Goal: Information Seeking & Learning: Understand process/instructions

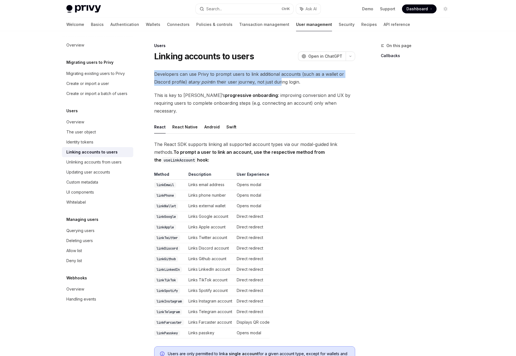
drag, startPoint x: 154, startPoint y: 76, endPoint x: 236, endPoint y: 84, distance: 82.0
click at [279, 80] on span "Developers can use Privy to prompt users to link additional accounts (such as a…" at bounding box center [254, 78] width 201 height 16
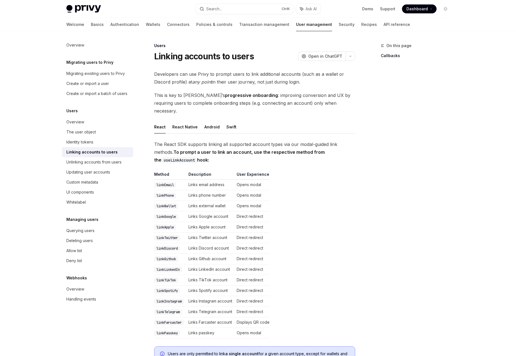
drag, startPoint x: 162, startPoint y: 95, endPoint x: 277, endPoint y: 94, distance: 114.8
click at [277, 94] on span "This is key to Privy’s progressive onboarding : improving conversion and UX by …" at bounding box center [254, 102] width 201 height 23
drag, startPoint x: 153, startPoint y: 72, endPoint x: 319, endPoint y: 83, distance: 166.7
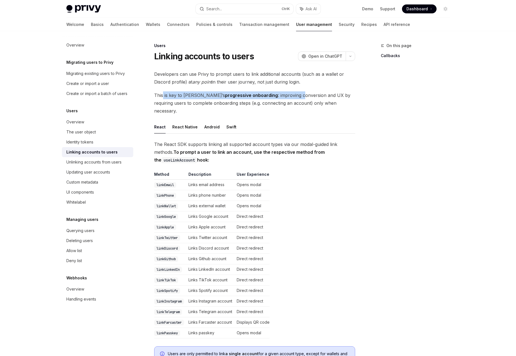
click at [313, 83] on span "Developers can use Privy to prompt users to link additional accounts (such as a…" at bounding box center [254, 78] width 201 height 16
drag, startPoint x: 313, startPoint y: 83, endPoint x: 201, endPoint y: 84, distance: 112.3
click at [201, 84] on span "Developers can use Privy to prompt users to link additional accounts (such as a…" at bounding box center [254, 78] width 201 height 16
click at [200, 102] on span "This is key to Privy’s progressive onboarding : improving conversion and UX by …" at bounding box center [254, 102] width 201 height 23
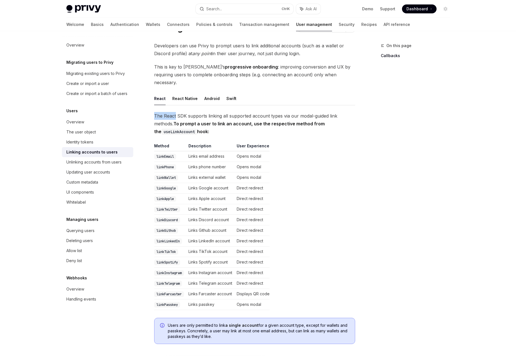
drag, startPoint x: 155, startPoint y: 108, endPoint x: 175, endPoint y: 108, distance: 20.3
click at [175, 112] on span "The React SDK supports linking all supported account types via our modal-guided…" at bounding box center [254, 123] width 201 height 23
click at [192, 92] on button "React Native" at bounding box center [184, 98] width 25 height 13
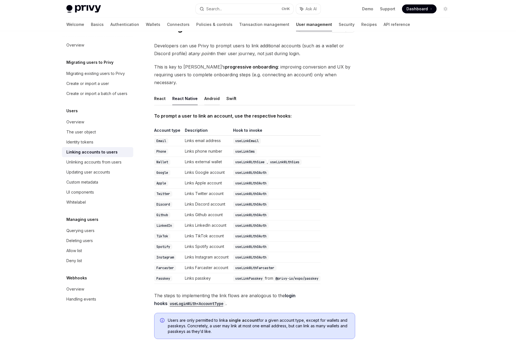
click at [207, 92] on button "Android" at bounding box center [211, 98] width 15 height 13
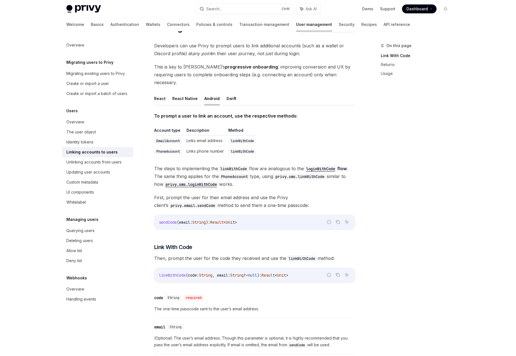
click at [223, 92] on ul "React React Native Android Swift" at bounding box center [254, 98] width 201 height 13
click at [229, 92] on button "Swift" at bounding box center [231, 98] width 10 height 13
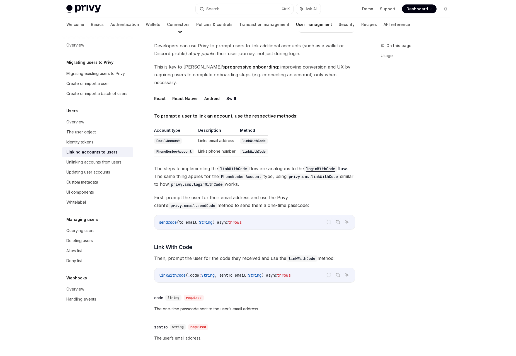
click at [162, 92] on button "React" at bounding box center [159, 98] width 11 height 13
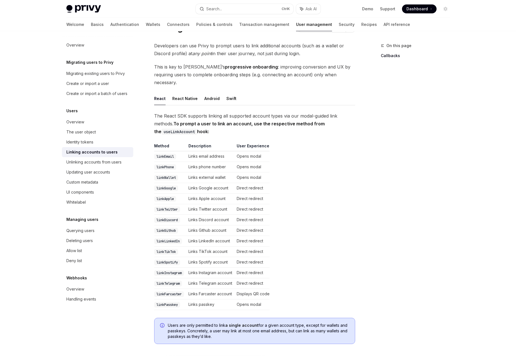
drag, startPoint x: 174, startPoint y: 116, endPoint x: 294, endPoint y: 121, distance: 119.6
click at [294, 121] on span "The React SDK supports linking all supported account types via our modal-guided…" at bounding box center [254, 123] width 201 height 23
click at [225, 127] on span "The React SDK supports linking all supported account types via our modal-guided…" at bounding box center [254, 123] width 201 height 23
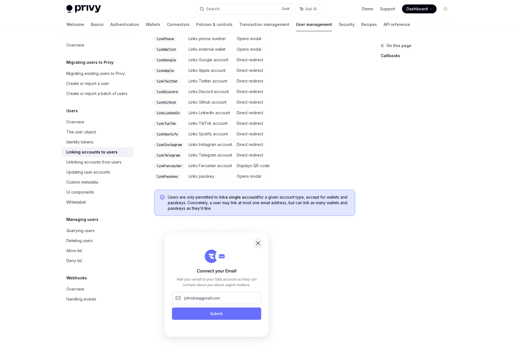
scroll to position [199, 0]
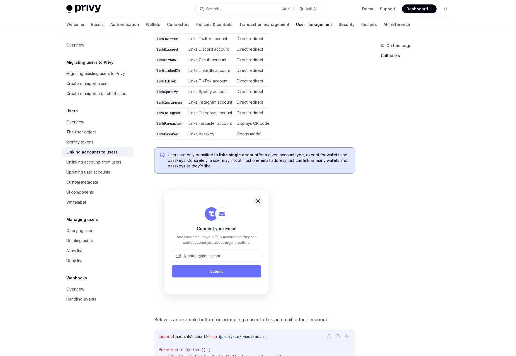
drag, startPoint x: 171, startPoint y: 151, endPoint x: 331, endPoint y: 158, distance: 160.0
click at [331, 158] on span "Users are only permitted to link a single account for a given account type, exc…" at bounding box center [258, 160] width 181 height 17
click at [298, 175] on div "The React SDK supports linking all supported account types via our modal-guided…" at bounding box center [254, 283] width 201 height 682
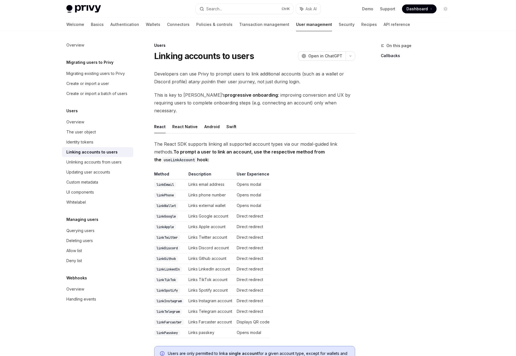
scroll to position [0, 0]
click at [78, 145] on div "Identity tokens" at bounding box center [79, 142] width 27 height 7
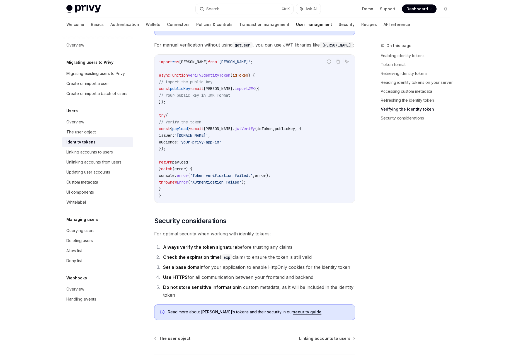
scroll to position [1695, 0]
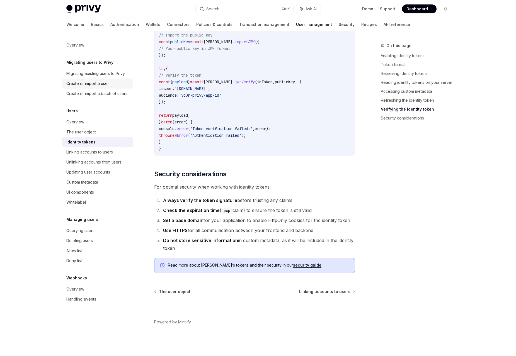
click at [82, 84] on div "Create or import a user" at bounding box center [87, 83] width 43 height 7
type textarea "*"
